Goal: Task Accomplishment & Management: Use online tool/utility

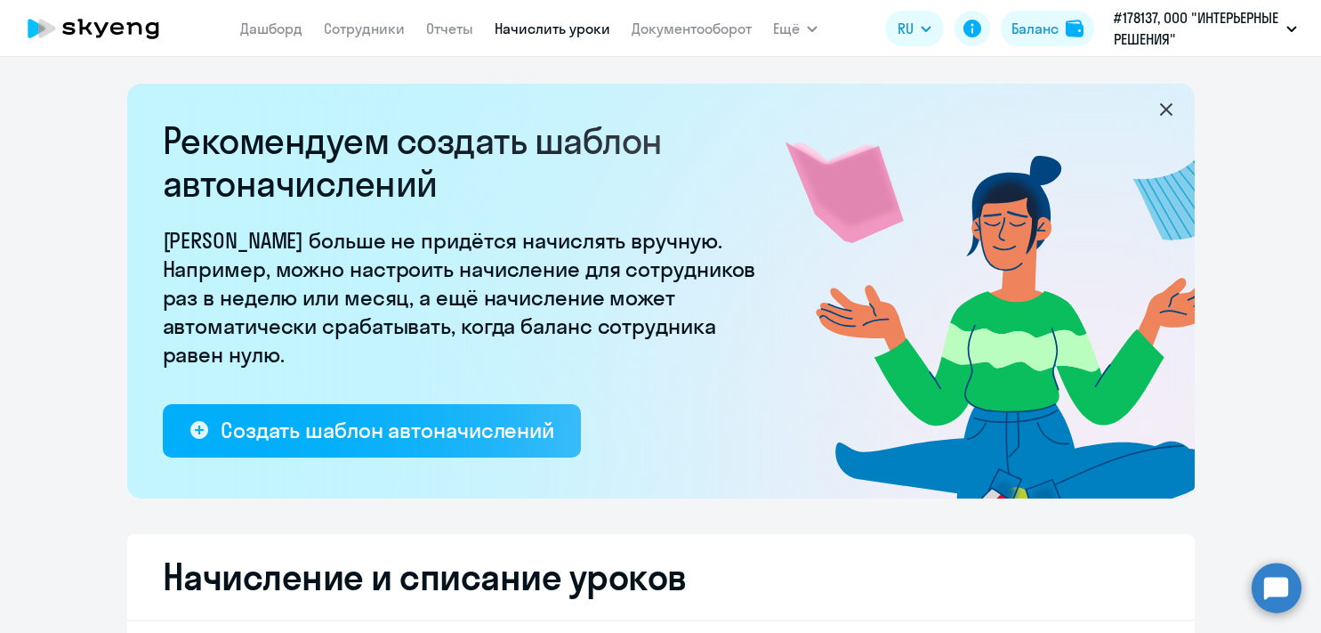
select select "10"
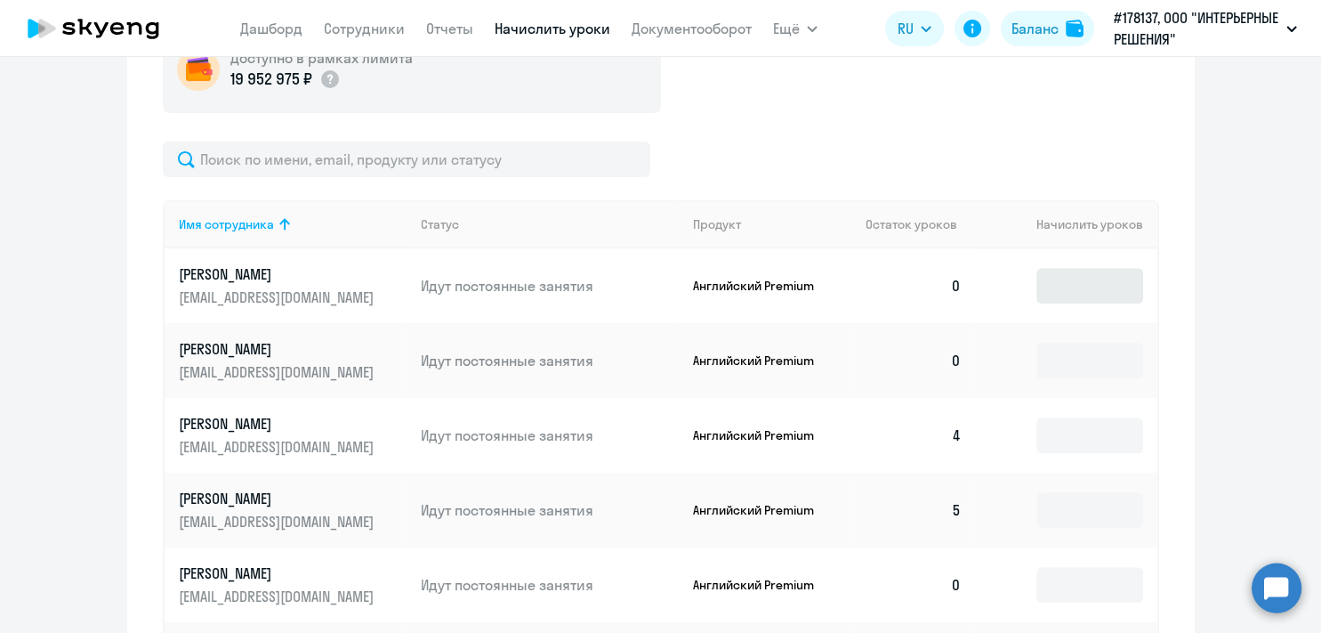
scroll to position [807, 0]
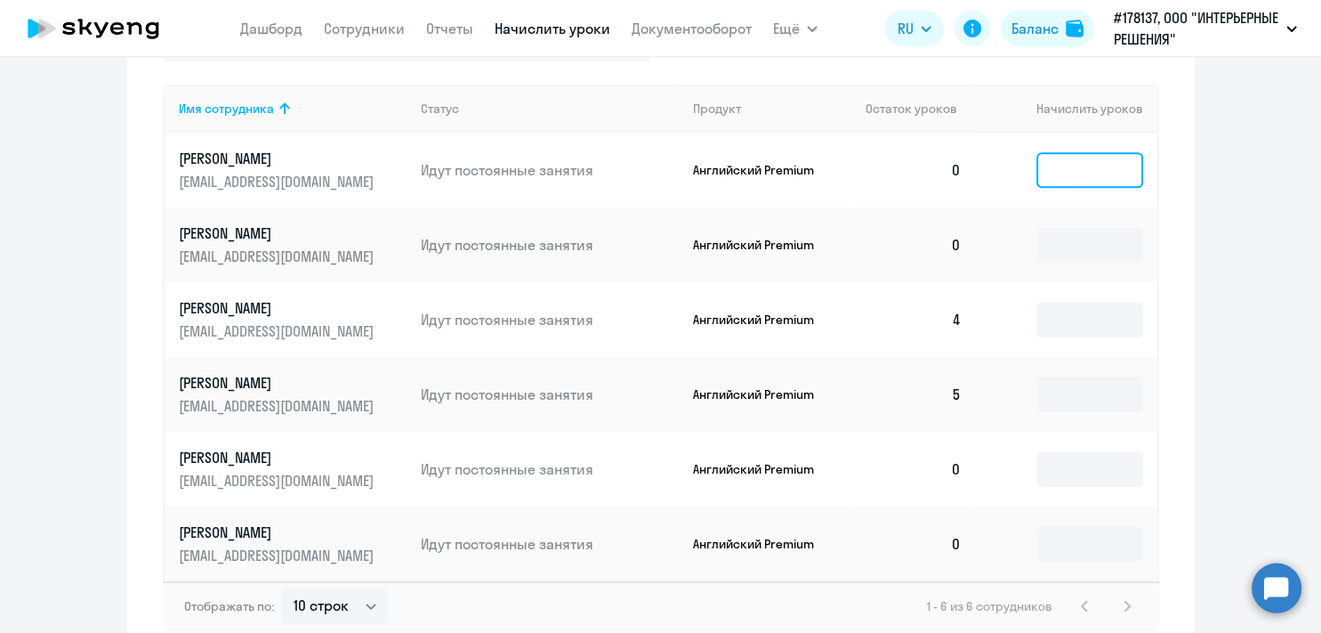
click at [1086, 166] on input at bounding box center [1090, 170] width 107 height 36
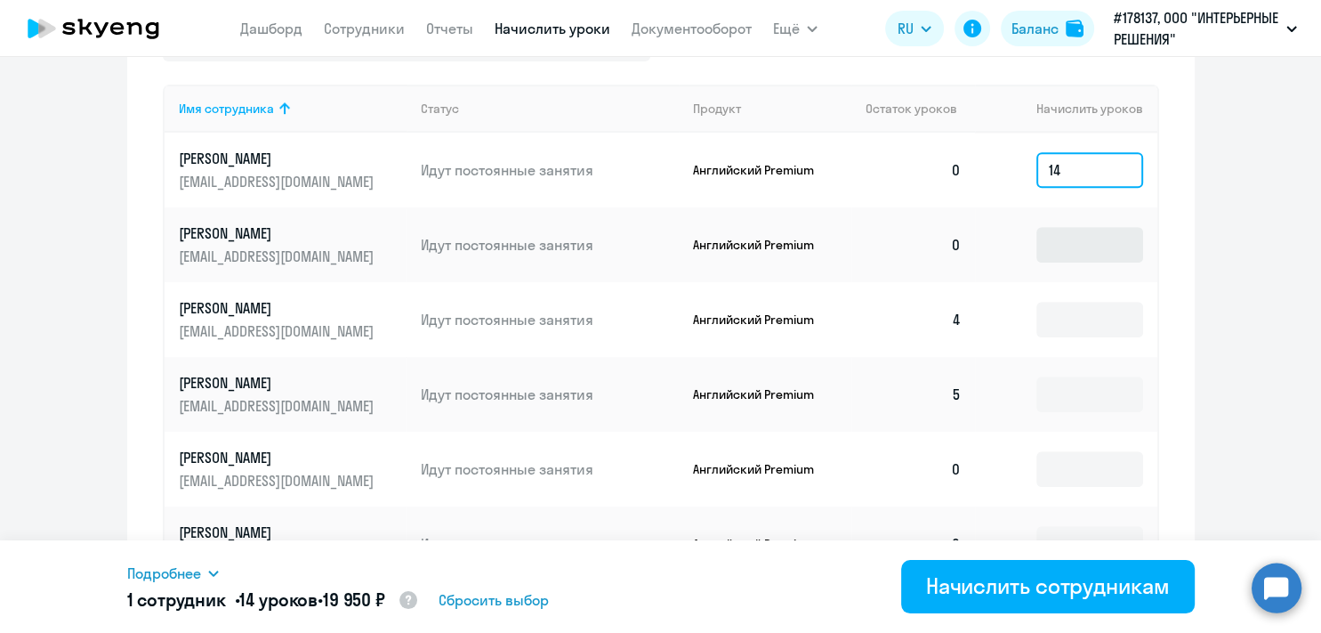
type input "14"
click at [1069, 251] on input at bounding box center [1090, 245] width 107 height 36
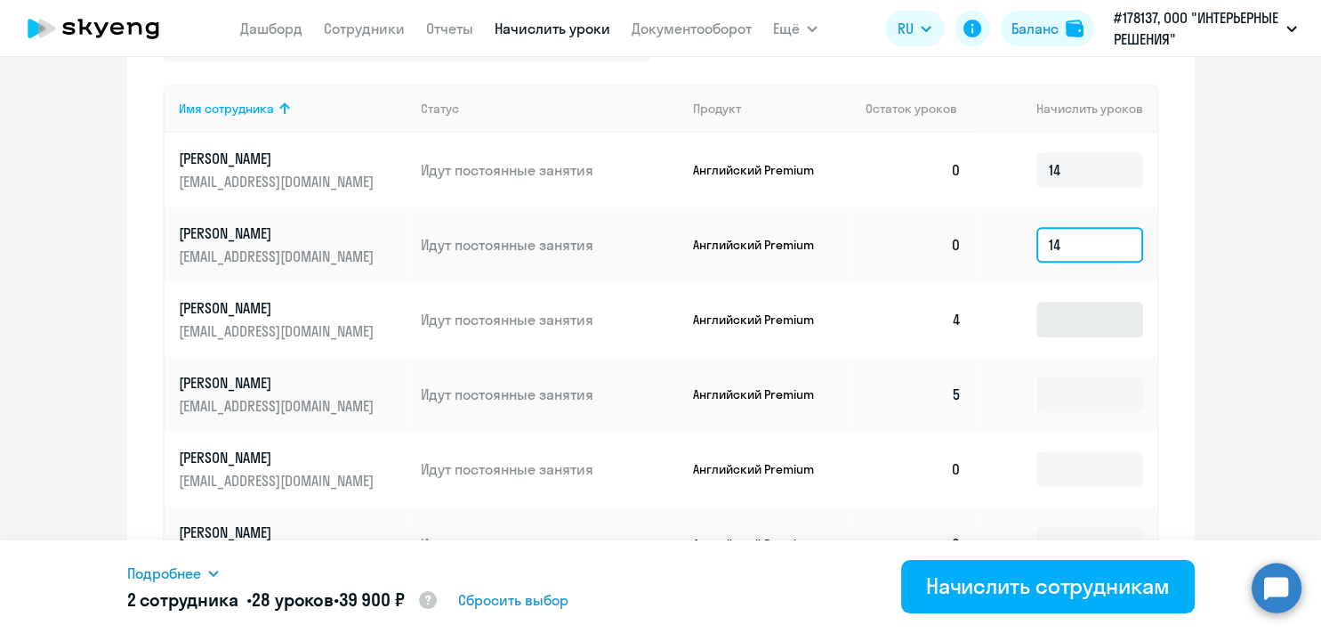
type input "14"
click at [1080, 321] on input at bounding box center [1090, 320] width 107 height 36
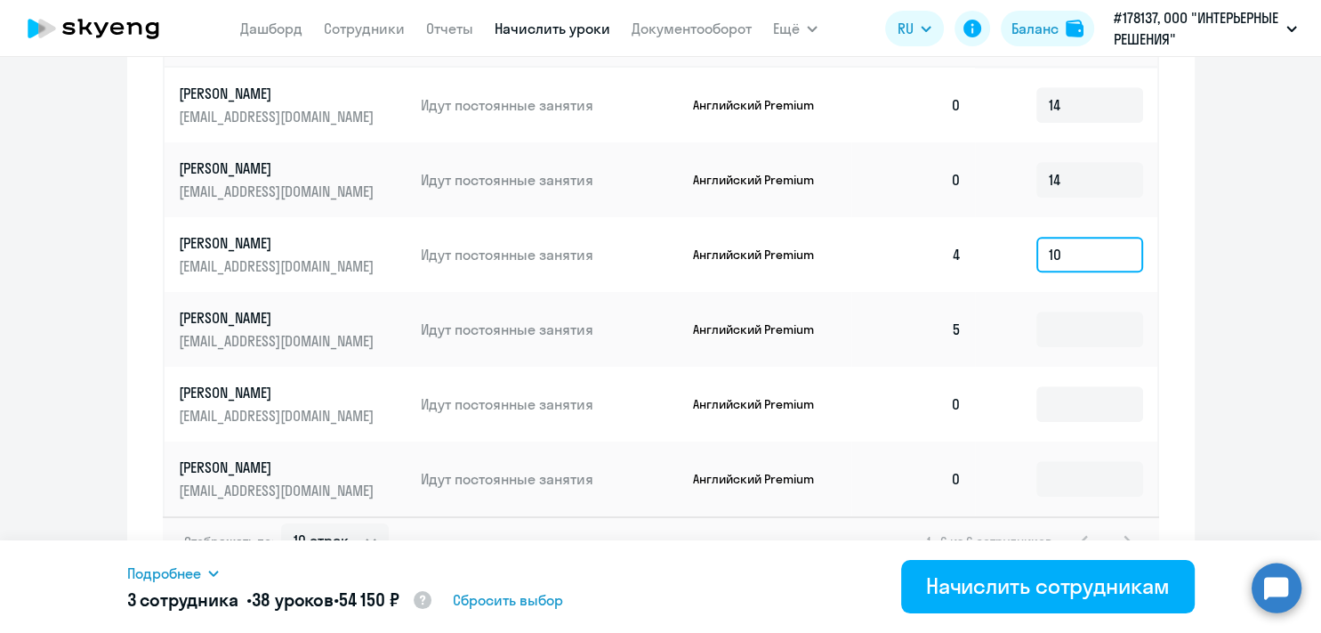
scroll to position [904, 0]
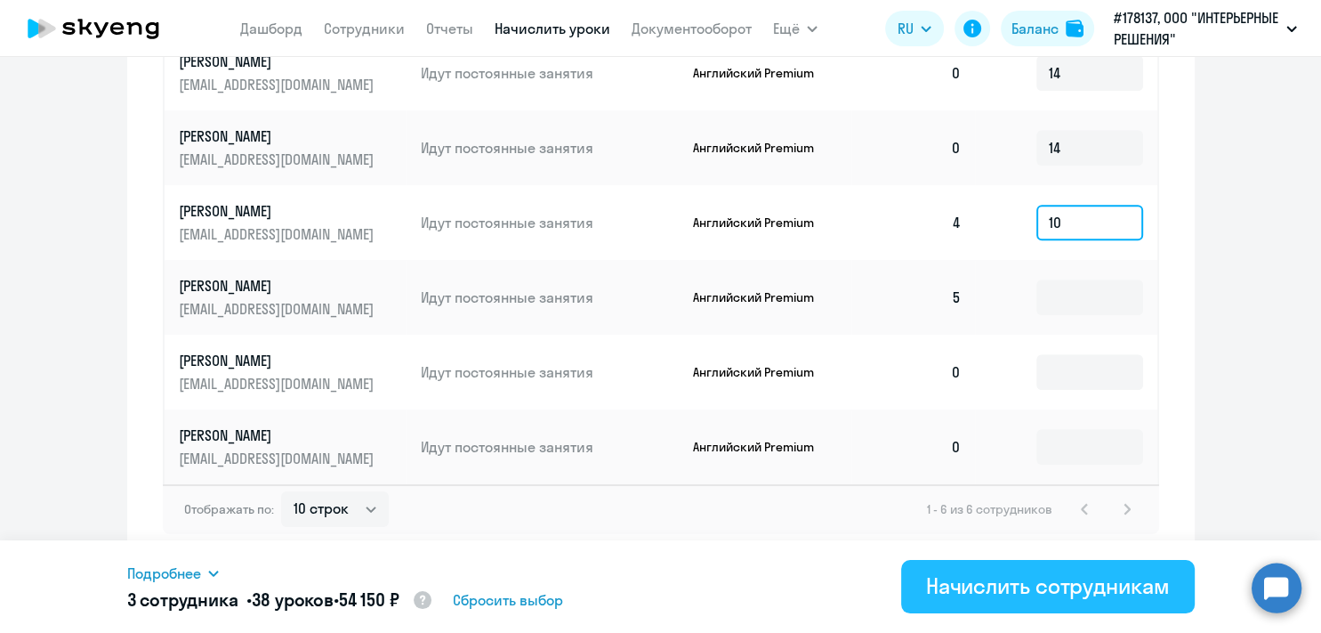
type input "10"
click at [1044, 594] on div "Начислить сотрудникам" at bounding box center [1048, 585] width 244 height 28
